Goal: Task Accomplishment & Management: Manage account settings

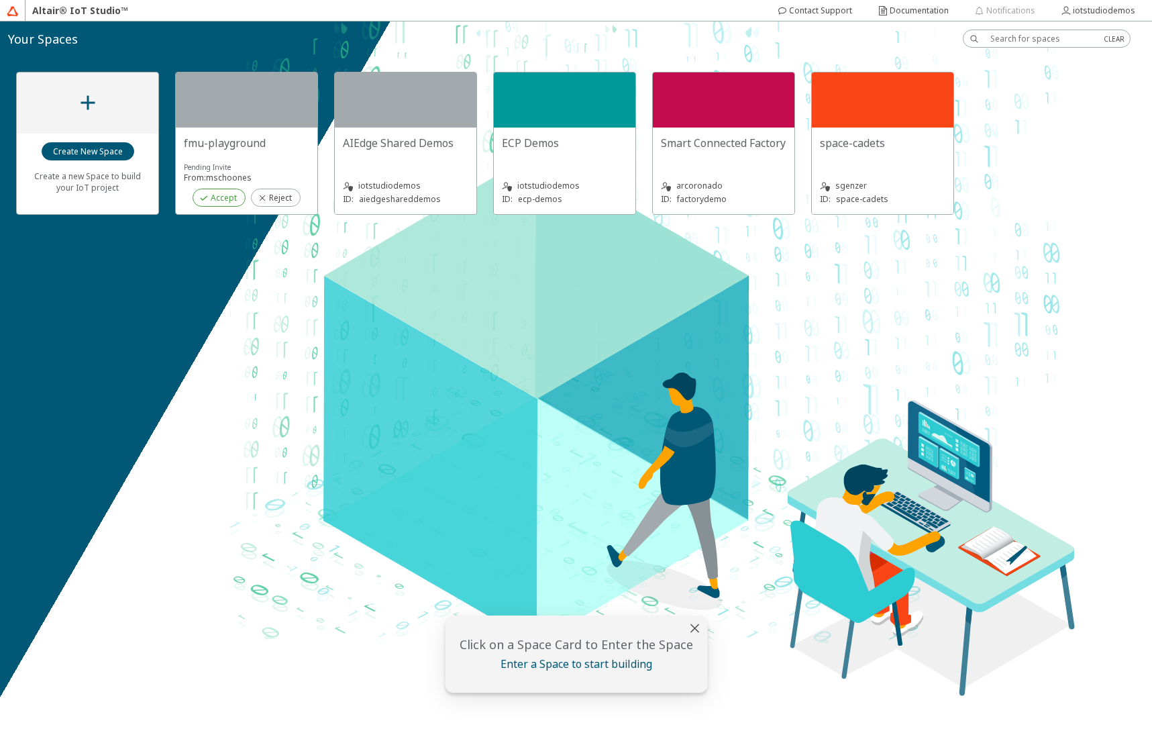
click at [0, 0] on slot "Accept" at bounding box center [0, 0] width 0 height 0
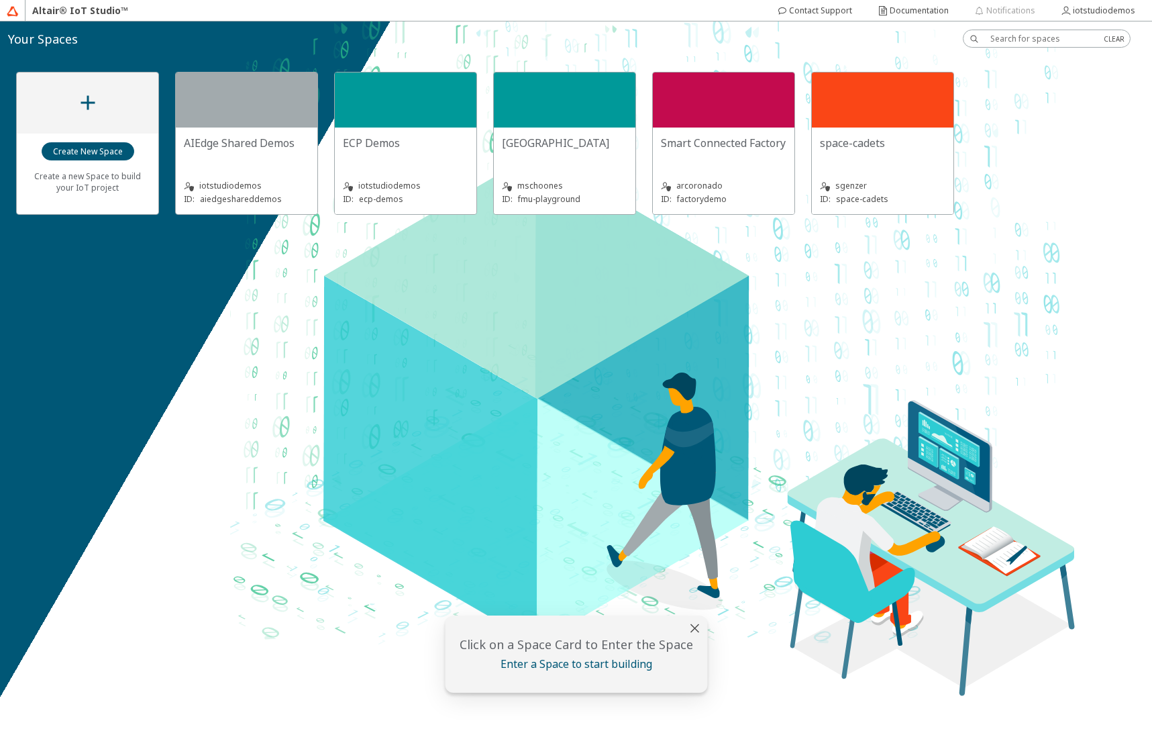
click at [0, 0] on slot "FMU Playground" at bounding box center [0, 0] width 0 height 0
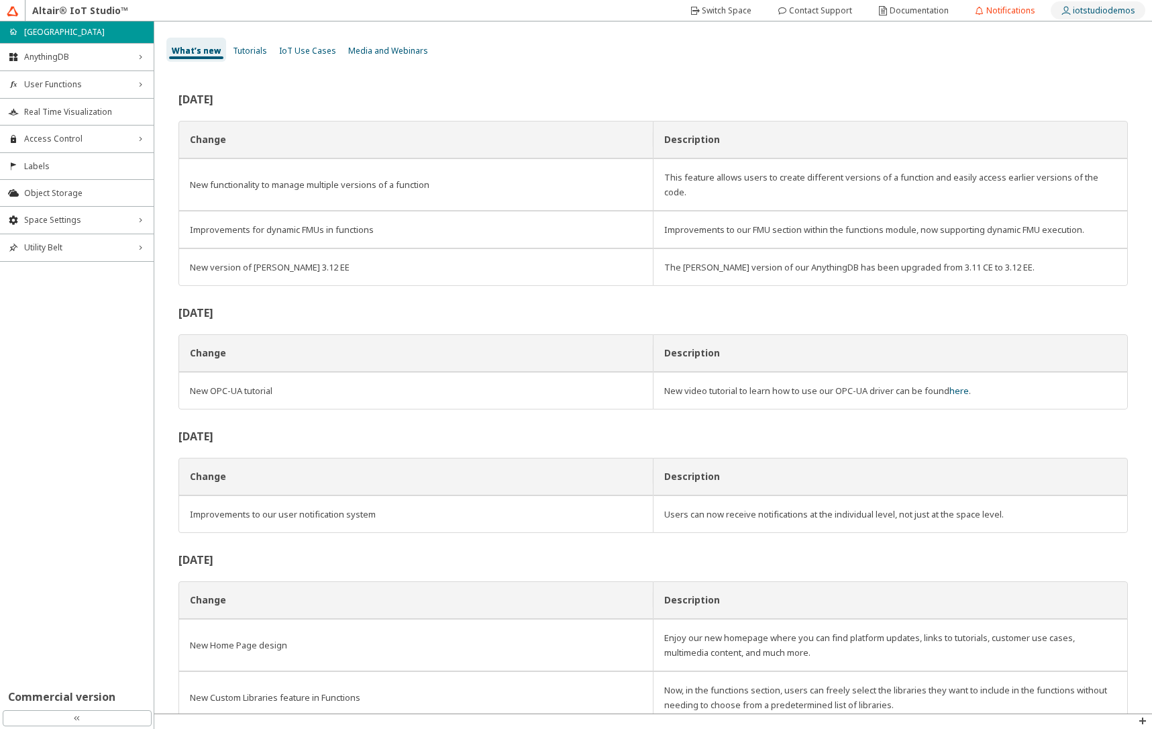
click at [0, 0] on slot "iotstudiodemos" at bounding box center [0, 0] width 0 height 0
click at [0, 0] on slot "Switch Space" at bounding box center [0, 0] width 0 height 0
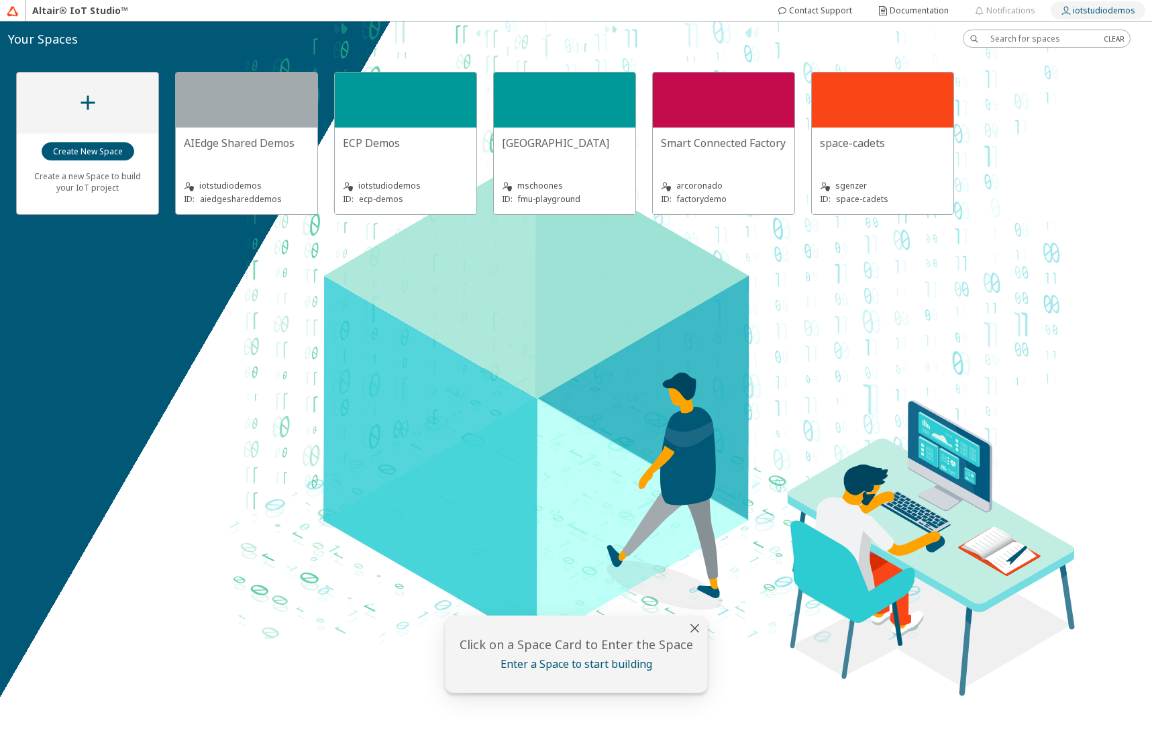
click at [0, 0] on slot "iotstudiodemos" at bounding box center [0, 0] width 0 height 0
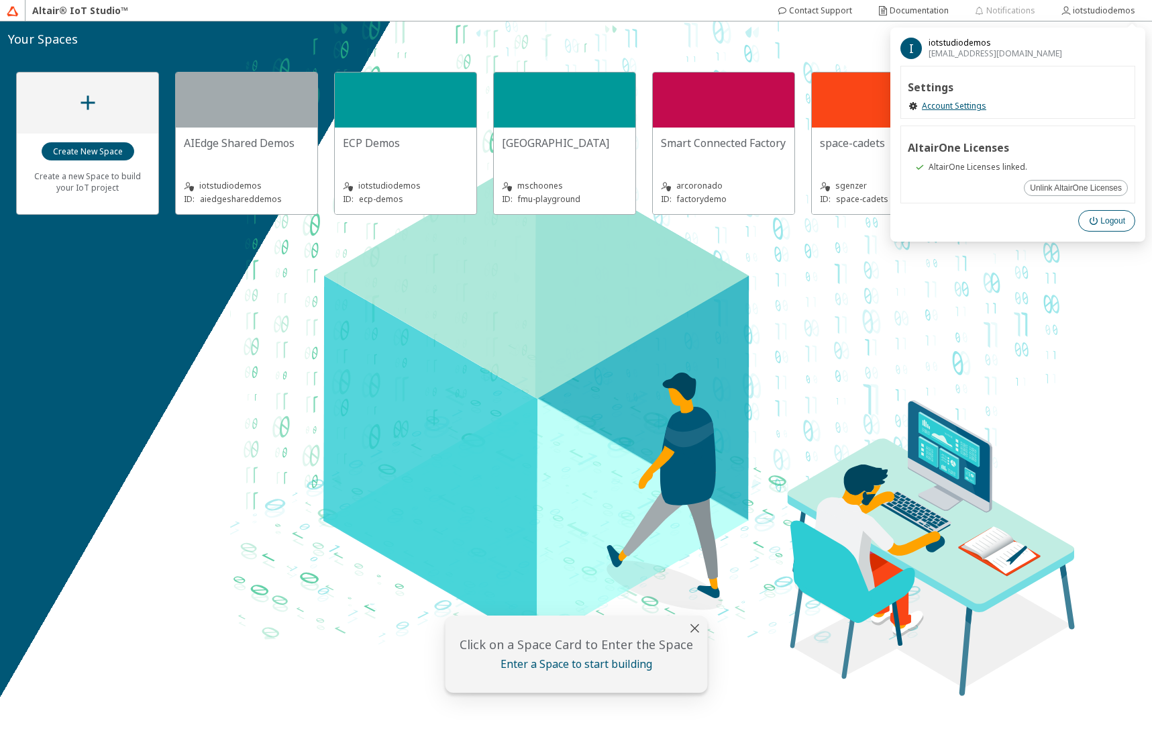
click at [1088, 225] on paper-button "Logout" at bounding box center [1106, 220] width 57 height 21
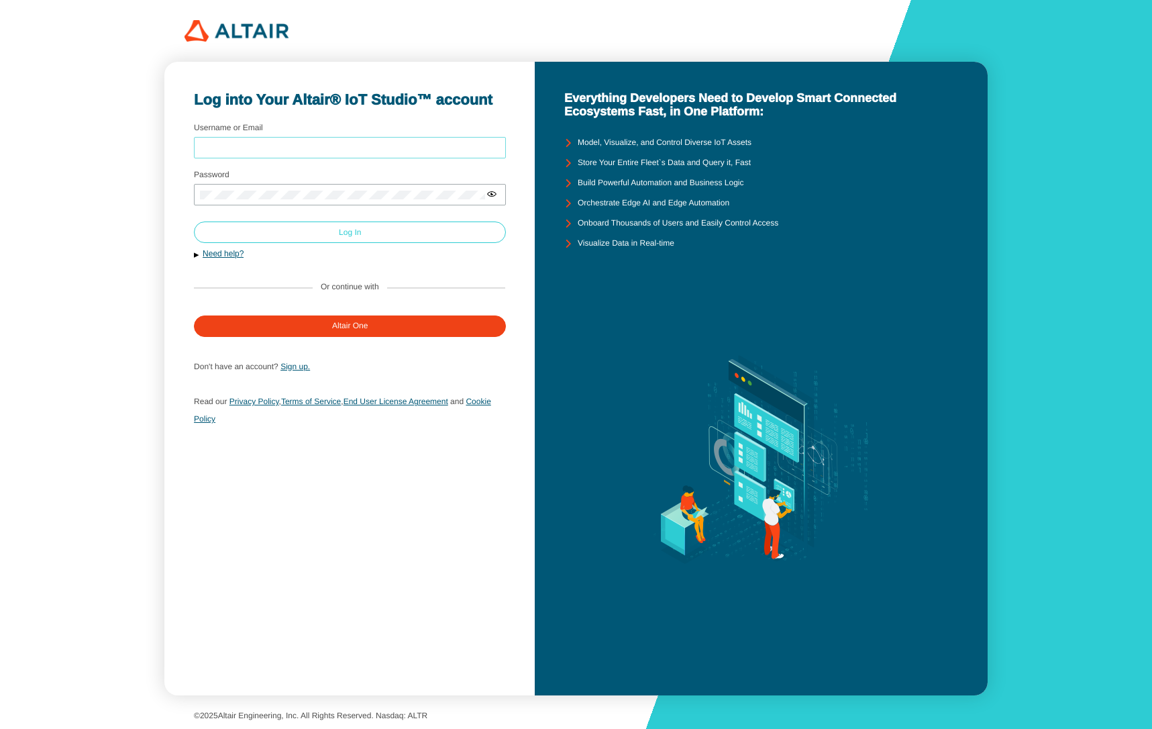
type input "mschoones"
click at [375, 233] on paper-button "Log In" at bounding box center [350, 231] width 312 height 21
